Goal: Task Accomplishment & Management: Complete application form

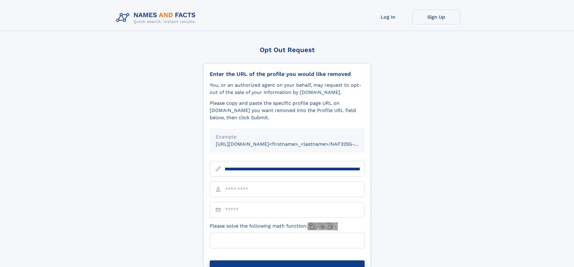
scroll to position [0, 70]
type input "**********"
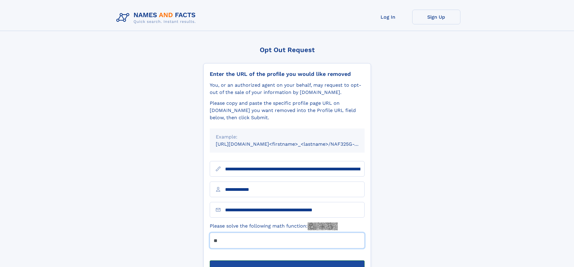
type input "**"
click at [287, 261] on button "Submit Opt Out Request" at bounding box center [287, 270] width 155 height 19
